Goal: Task Accomplishment & Management: Manage account settings

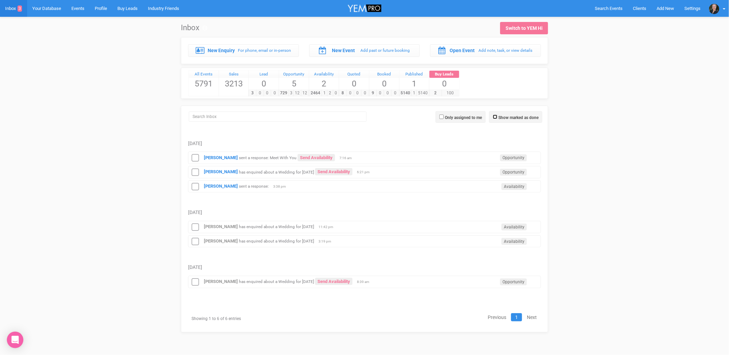
click at [493, 117] on input "Show marked as done" at bounding box center [495, 117] width 4 height 4
checkbox input "true"
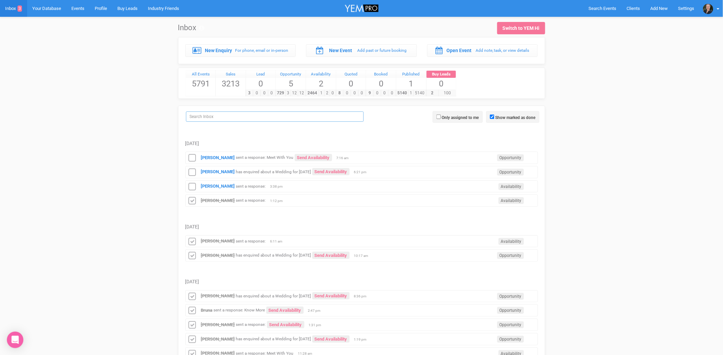
click at [232, 114] on input "search" at bounding box center [275, 117] width 178 height 10
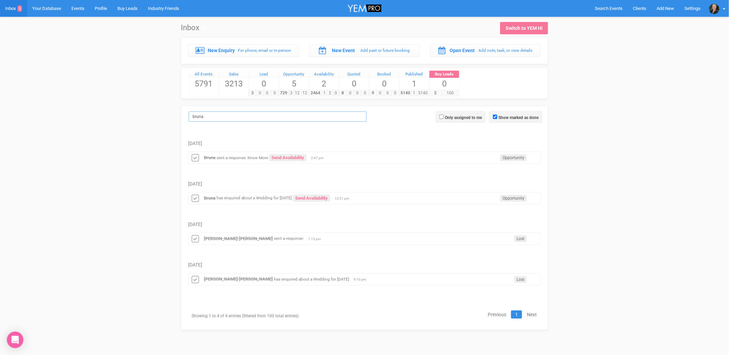
type input "bruna"
click at [214, 158] on strong "Bruna" at bounding box center [210, 157] width 12 height 5
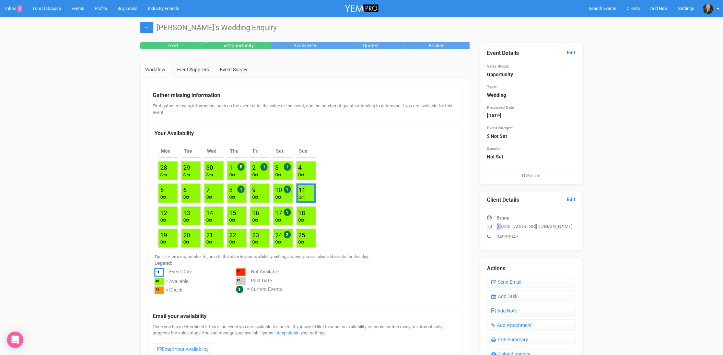
drag, startPoint x: 496, startPoint y: 225, endPoint x: 503, endPoint y: 225, distance: 6.2
click at [503, 225] on p "[EMAIL_ADDRESS][DOMAIN_NAME]" at bounding box center [531, 226] width 89 height 7
drag, startPoint x: 503, startPoint y: 225, endPoint x: 497, endPoint y: 226, distance: 5.5
click at [497, 226] on p "[EMAIL_ADDRESS][DOMAIN_NAME]" at bounding box center [531, 226] width 89 height 7
drag, startPoint x: 497, startPoint y: 225, endPoint x: 520, endPoint y: 235, distance: 25.8
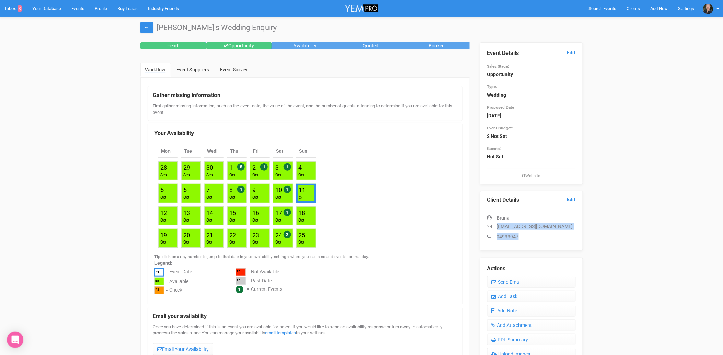
click at [520, 235] on div "Bruna [EMAIL_ADDRESS][DOMAIN_NAME] 04933947" at bounding box center [531, 224] width 89 height 33
click at [572, 231] on div "Bruna [EMAIL_ADDRESS][DOMAIN_NAME] 04933947" at bounding box center [531, 224] width 89 height 33
drag, startPoint x: 565, startPoint y: 228, endPoint x: 509, endPoint y: 233, distance: 55.8
click at [509, 233] on div "Bruna [EMAIL_ADDRESS][DOMAIN_NAME] 04933947" at bounding box center [531, 224] width 89 height 33
drag, startPoint x: 509, startPoint y: 233, endPoint x: 498, endPoint y: 226, distance: 13.2
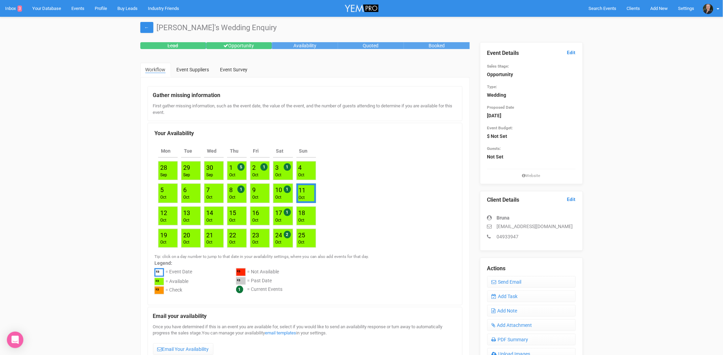
click at [498, 227] on p "[EMAIL_ADDRESS][DOMAIN_NAME]" at bounding box center [531, 226] width 89 height 7
click at [498, 226] on p "[EMAIL_ADDRESS][DOMAIN_NAME]" at bounding box center [531, 226] width 89 height 7
click at [497, 225] on p "[EMAIL_ADDRESS][DOMAIN_NAME]" at bounding box center [531, 226] width 89 height 7
drag, startPoint x: 497, startPoint y: 225, endPoint x: 563, endPoint y: 224, distance: 66.3
click at [563, 224] on p "[EMAIL_ADDRESS][DOMAIN_NAME]" at bounding box center [531, 226] width 89 height 7
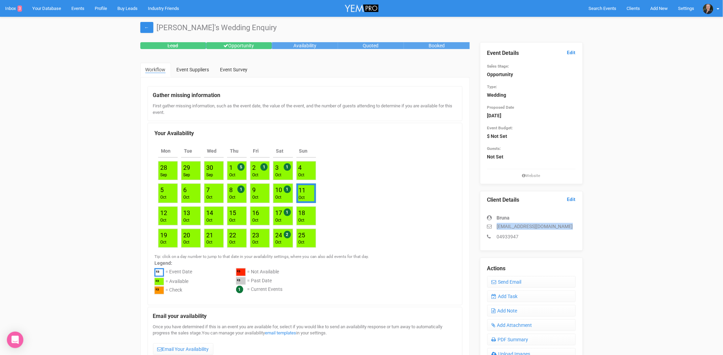
click at [569, 222] on div "Bruna [EMAIL_ADDRESS][DOMAIN_NAME] 04933947" at bounding box center [531, 224] width 89 height 33
drag, startPoint x: 564, startPoint y: 225, endPoint x: 498, endPoint y: 227, distance: 65.9
click at [498, 227] on p "[EMAIL_ADDRESS][DOMAIN_NAME]" at bounding box center [531, 226] width 89 height 7
copy p "[EMAIL_ADDRESS][DOMAIN_NAME]"
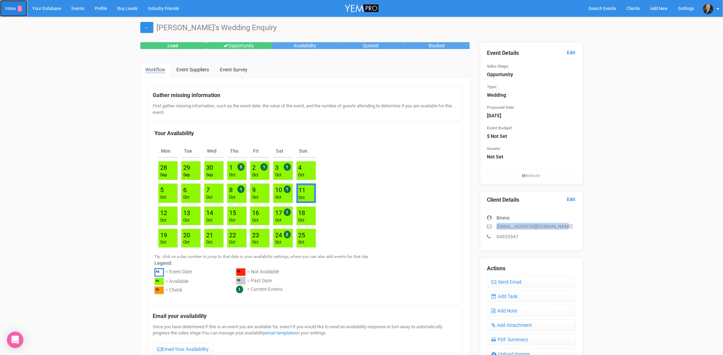
click at [12, 8] on link "Inbox 3" at bounding box center [13, 8] width 27 height 17
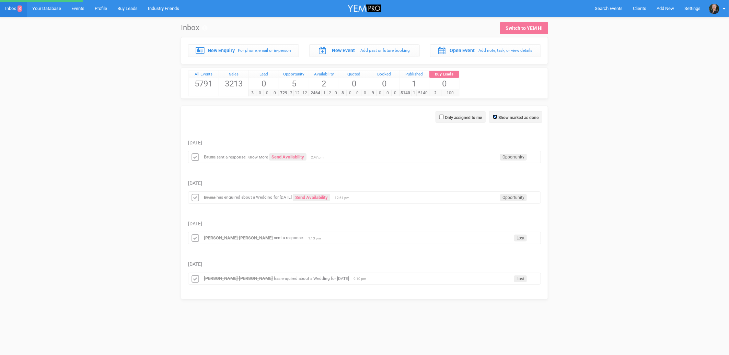
click at [495, 115] on input "Show marked as done" at bounding box center [495, 117] width 4 height 4
checkbox input "false"
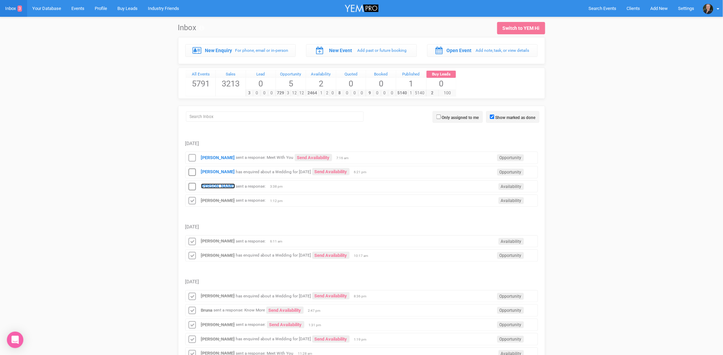
click at [211, 187] on strong "[PERSON_NAME]" at bounding box center [218, 186] width 34 height 5
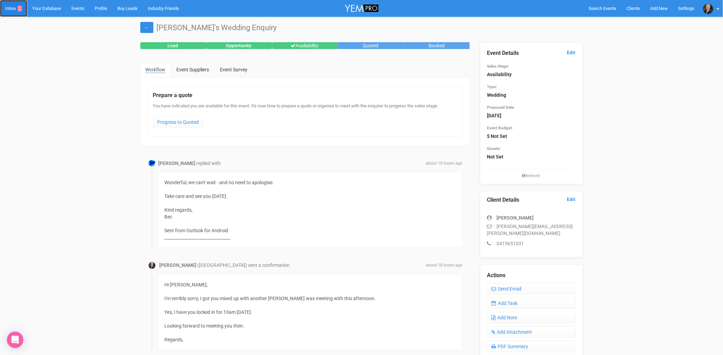
click at [6, 8] on link "Inbox 2" at bounding box center [13, 8] width 27 height 17
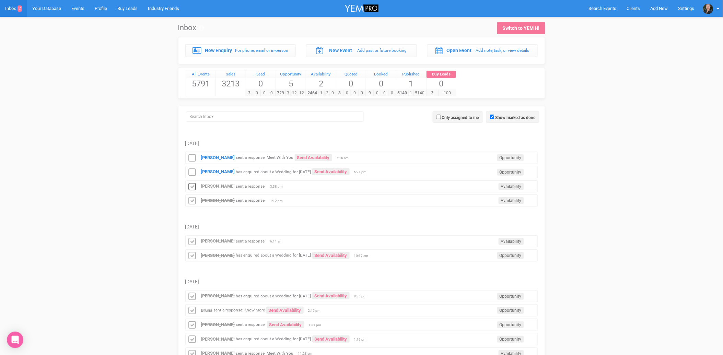
click at [193, 187] on icon at bounding box center [192, 187] width 10 height 9
click at [210, 173] on strong "[PERSON_NAME]" at bounding box center [218, 171] width 34 height 5
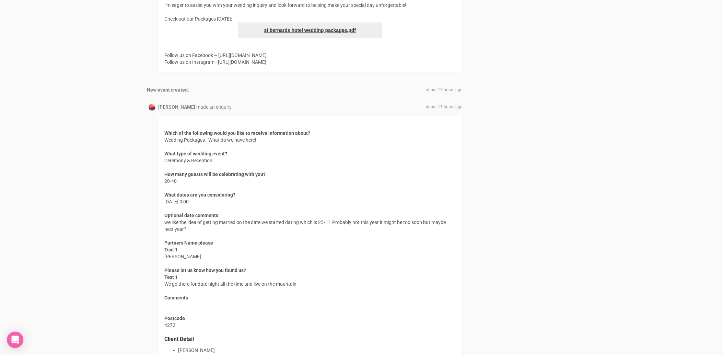
scroll to position [534, 0]
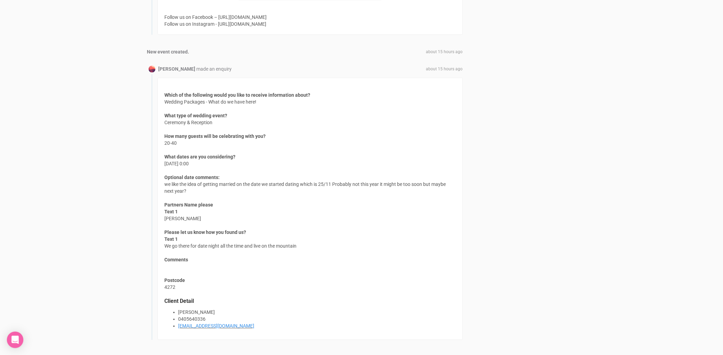
drag, startPoint x: 256, startPoint y: 325, endPoint x: 179, endPoint y: 327, distance: 78.0
click at [179, 327] on li "[EMAIL_ADDRESS][DOMAIN_NAME]" at bounding box center [317, 326] width 277 height 7
copy link "[EMAIL_ADDRESS][DOMAIN_NAME]"
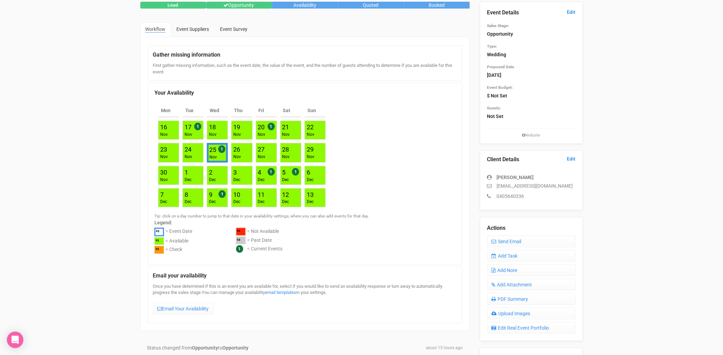
scroll to position [0, 0]
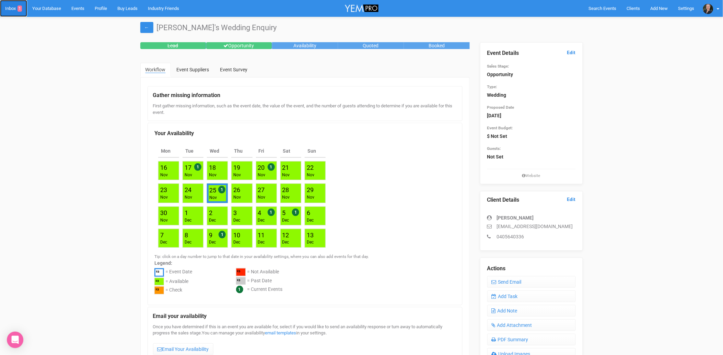
click at [12, 3] on link "Inbox 1" at bounding box center [13, 8] width 27 height 17
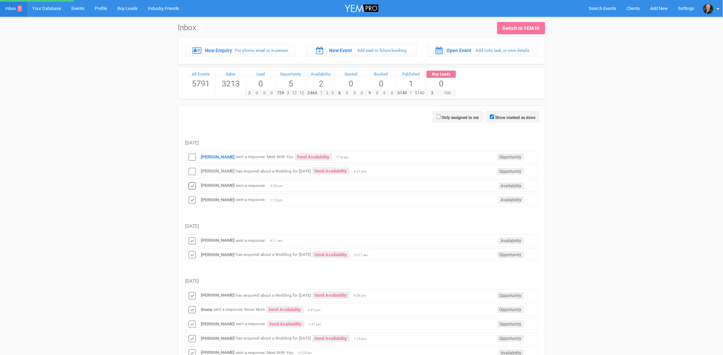
click at [193, 173] on icon at bounding box center [192, 172] width 10 height 9
click at [215, 158] on strong "[PERSON_NAME]" at bounding box center [218, 156] width 34 height 5
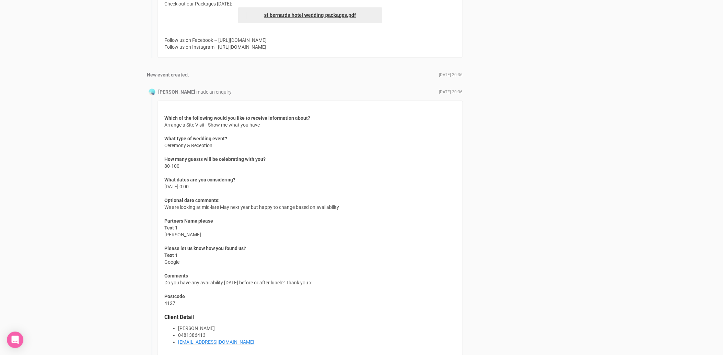
scroll to position [649, 0]
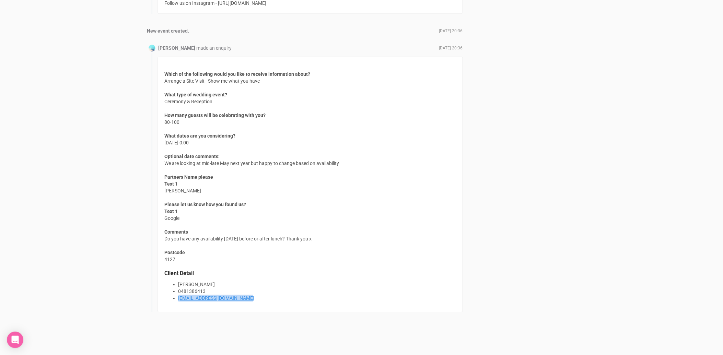
drag, startPoint x: 247, startPoint y: 297, endPoint x: 179, endPoint y: 297, distance: 68.7
click at [179, 297] on li "[EMAIL_ADDRESS][DOMAIN_NAME]" at bounding box center [317, 298] width 277 height 7
copy link "[EMAIL_ADDRESS][DOMAIN_NAME]"
click at [226, 282] on li "[PERSON_NAME]" at bounding box center [317, 284] width 277 height 7
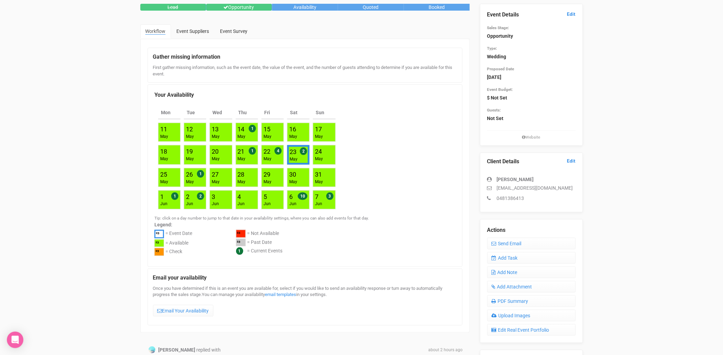
scroll to position [0, 0]
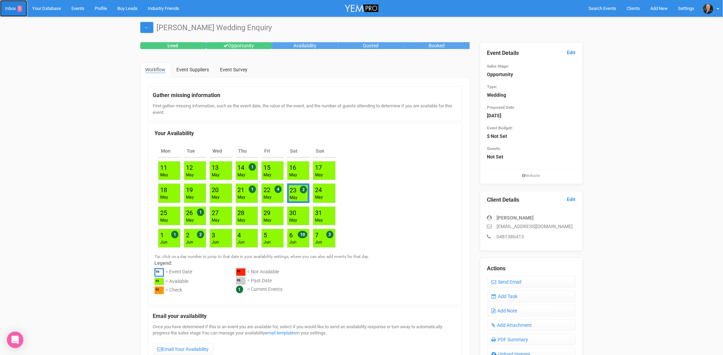
click at [13, 6] on link "Inbox 1" at bounding box center [13, 8] width 27 height 17
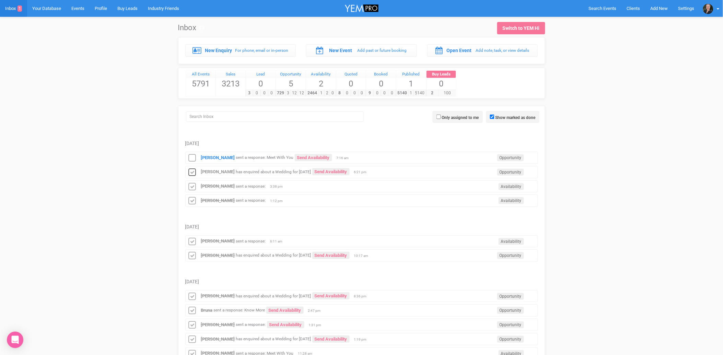
click at [191, 173] on icon at bounding box center [192, 172] width 10 height 9
click at [193, 157] on icon at bounding box center [192, 158] width 10 height 9
click at [191, 171] on icon at bounding box center [192, 172] width 10 height 9
